Goal: Task Accomplishment & Management: Use online tool/utility

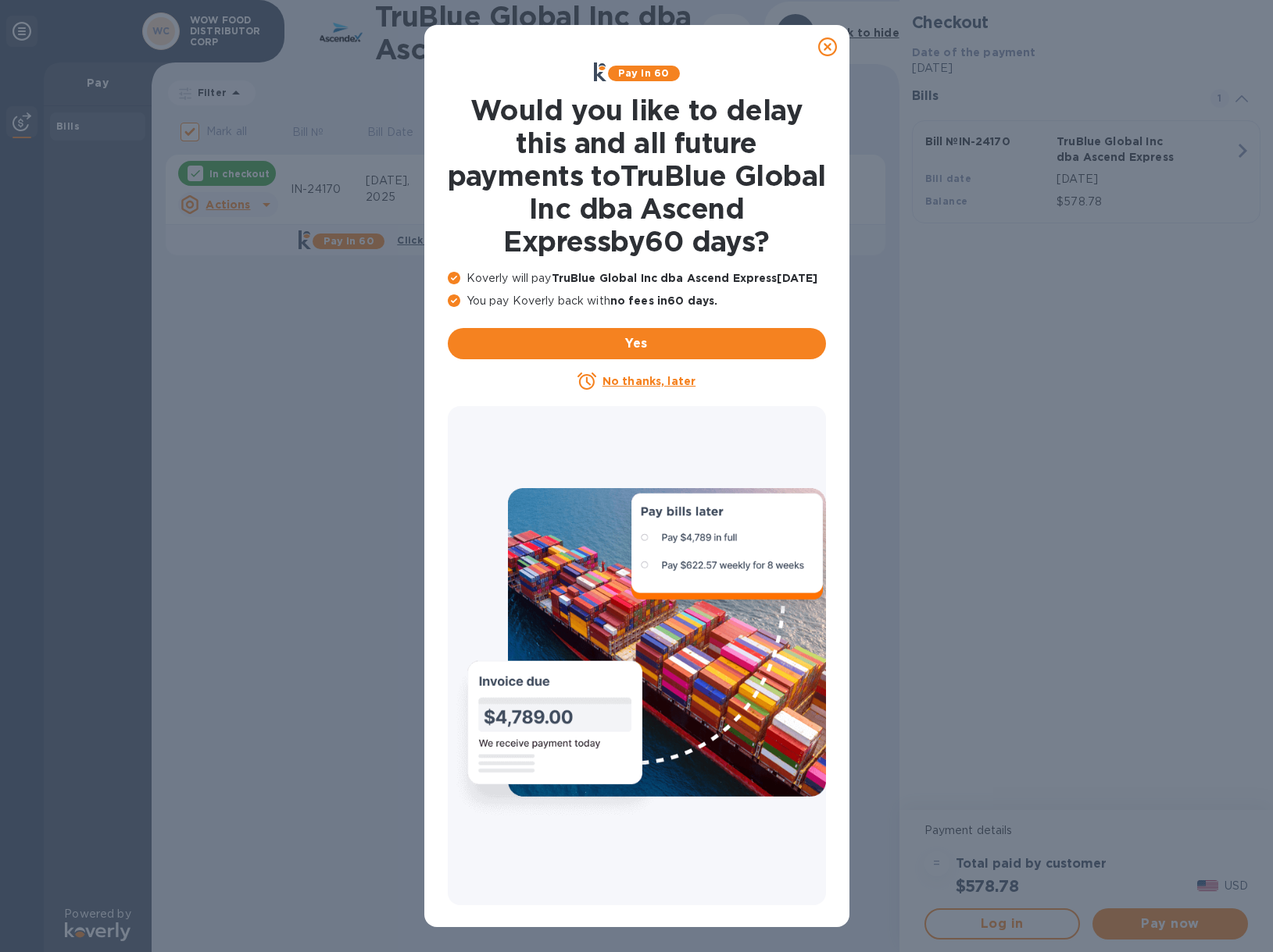
click at [837, 45] on div at bounding box center [827, 47] width 31 height 31
click at [831, 48] on icon at bounding box center [827, 47] width 19 height 19
click at [832, 48] on icon at bounding box center [827, 47] width 19 height 19
